Goal: Task Accomplishment & Management: Manage account settings

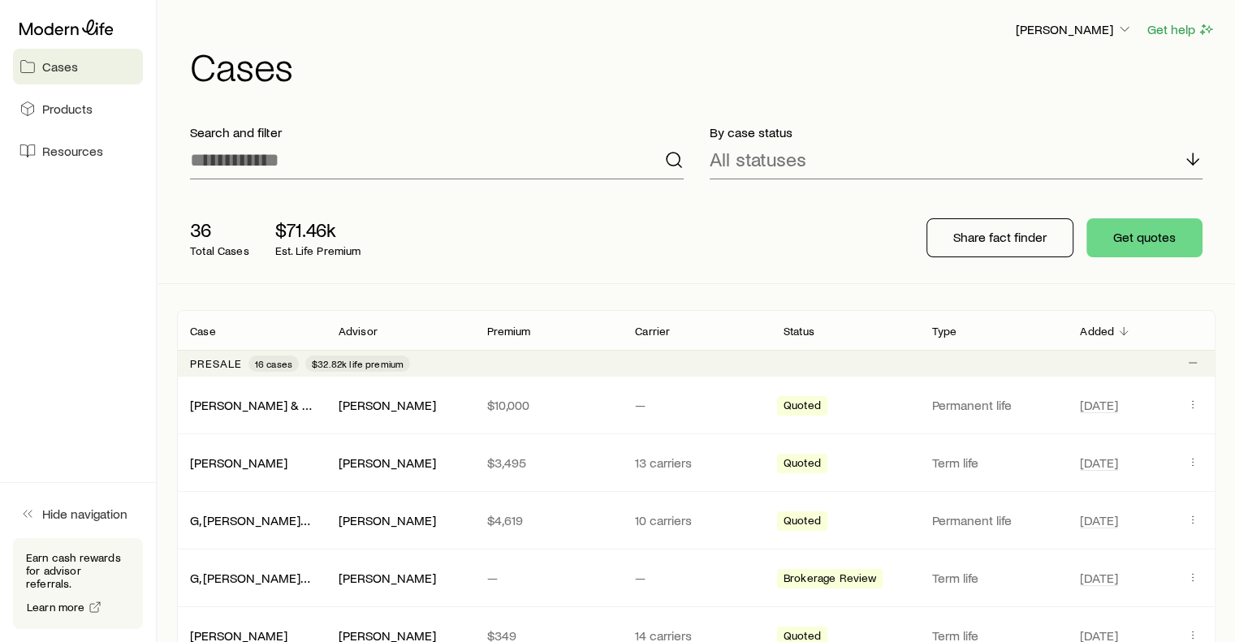
click at [94, 301] on aside "Cases Products Resources Hide navigation Earn cash rewards for advisor referral…" at bounding box center [78, 321] width 157 height 642
click at [284, 408] on link "[PERSON_NAME] & [PERSON_NAME]" at bounding box center [295, 403] width 209 height 15
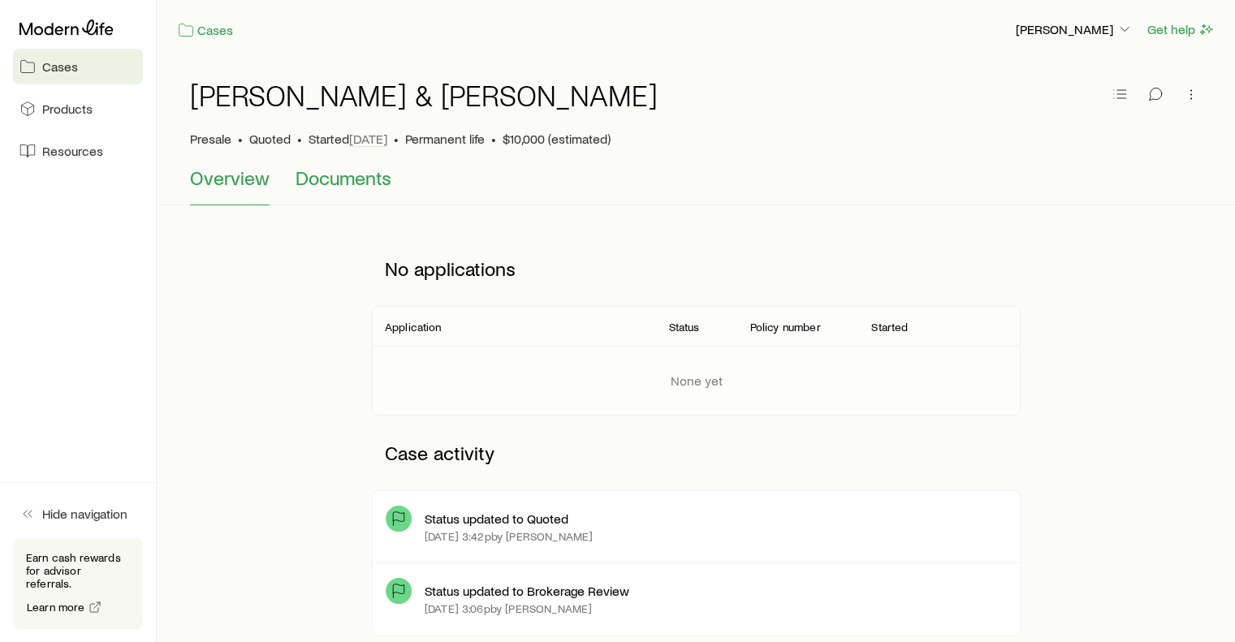
click at [356, 183] on span "Documents" at bounding box center [343, 177] width 96 height 23
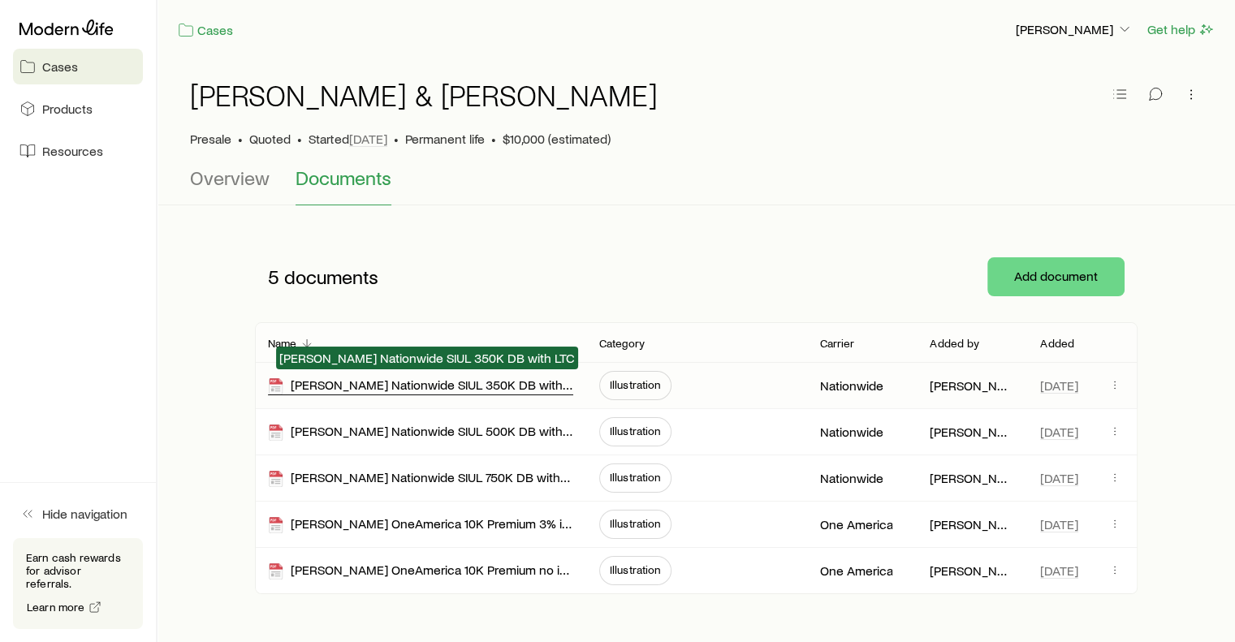
click at [393, 385] on div "[PERSON_NAME] Nationwide SIUL 350K DB with LTC" at bounding box center [420, 386] width 305 height 19
